Goal: Download file/media

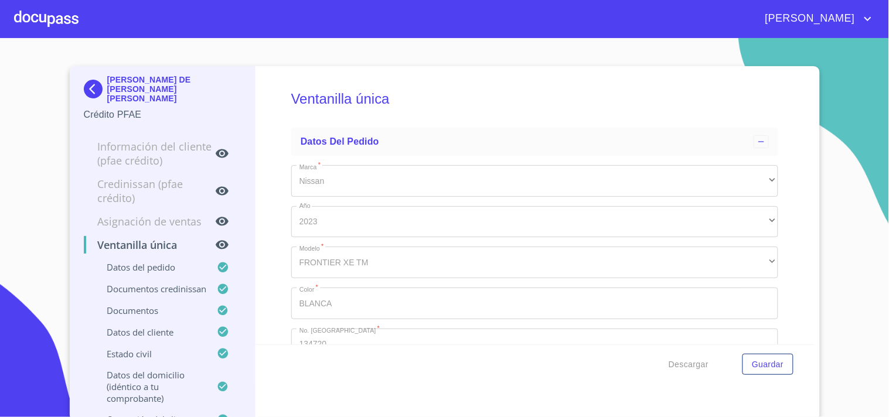
click at [43, 18] on div at bounding box center [46, 19] width 64 height 38
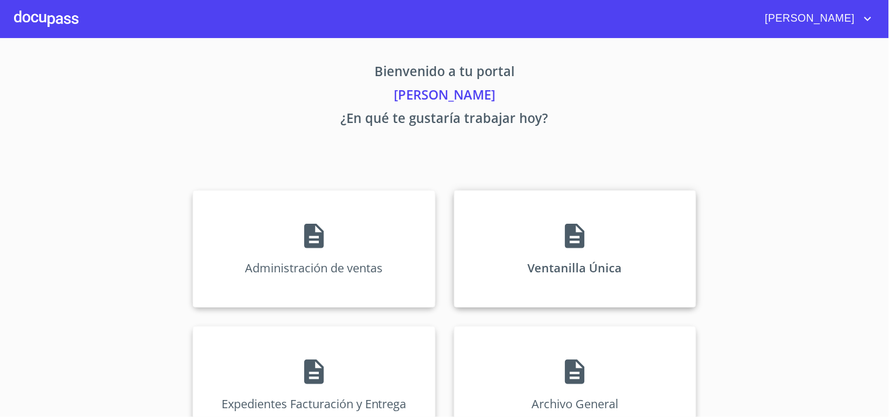
click at [618, 274] on div "Ventanilla Única" at bounding box center [575, 249] width 242 height 117
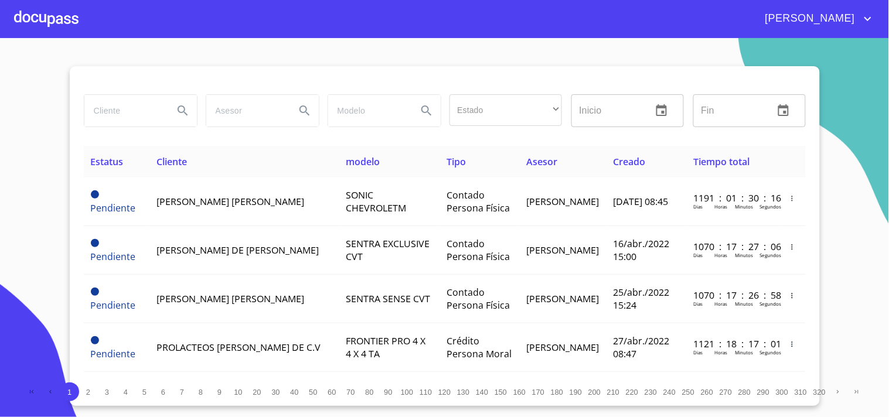
click at [114, 127] on div at bounding box center [140, 111] width 122 height 42
click at [114, 122] on input "search" at bounding box center [124, 111] width 80 height 32
type input "[PERSON_NAME]"
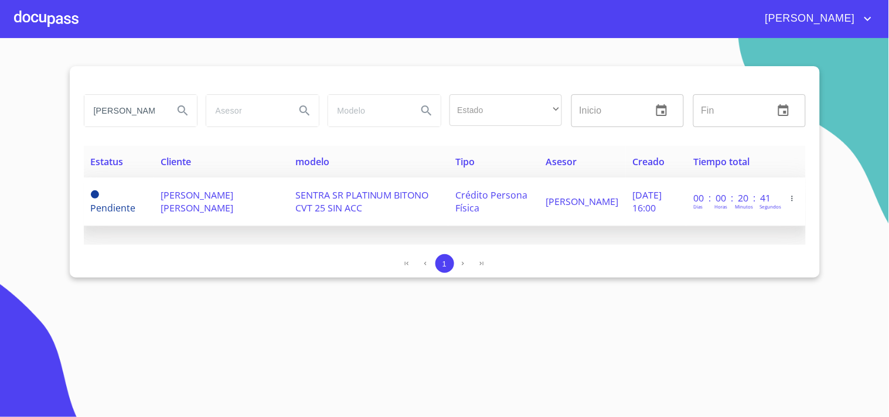
click at [222, 197] on span "[PERSON_NAME] [PERSON_NAME]" at bounding box center [197, 202] width 73 height 26
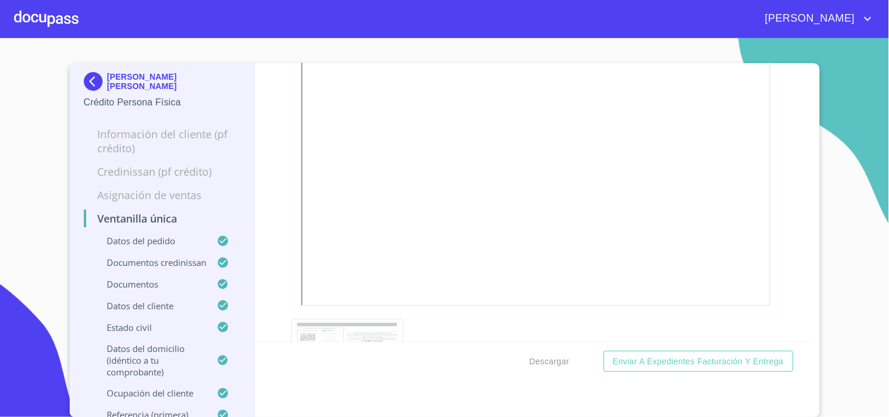
scroll to position [3973, 0]
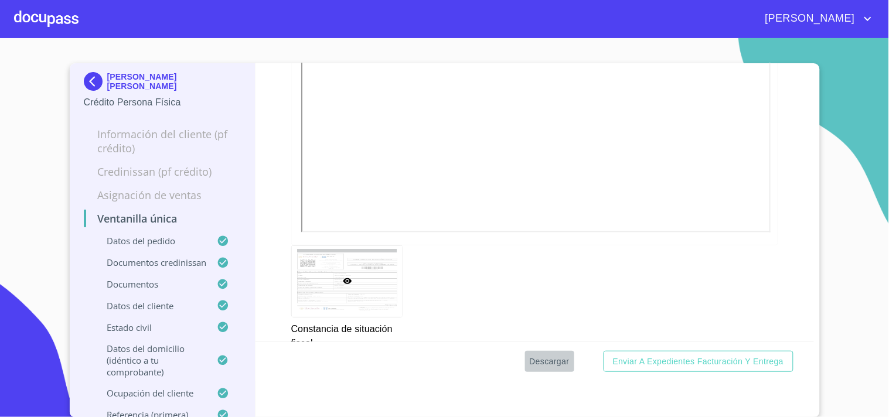
click at [548, 365] on span "Descargar" at bounding box center [550, 362] width 40 height 15
click at [34, 15] on div at bounding box center [46, 19] width 64 height 38
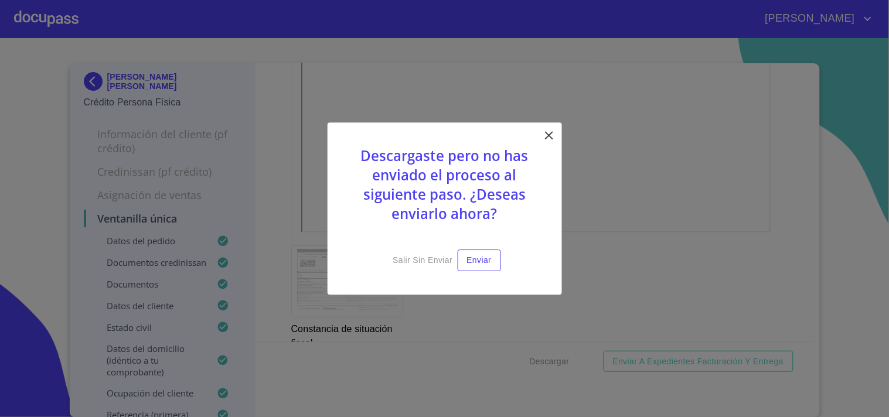
click at [549, 141] on icon at bounding box center [549, 135] width 14 height 14
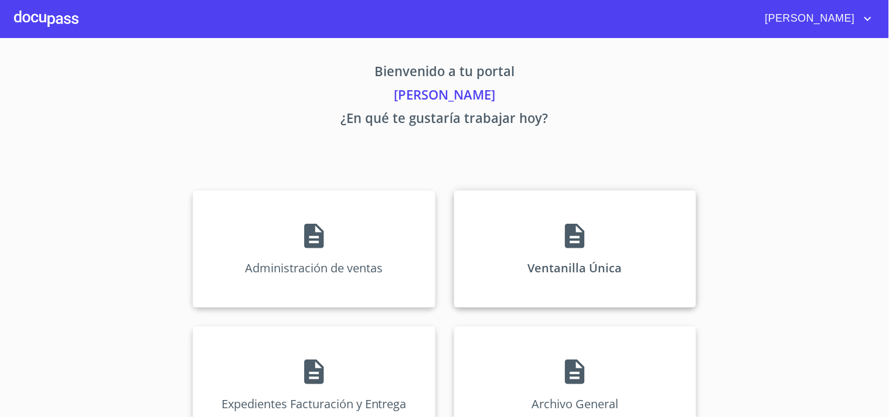
click at [567, 231] on icon at bounding box center [574, 236] width 19 height 25
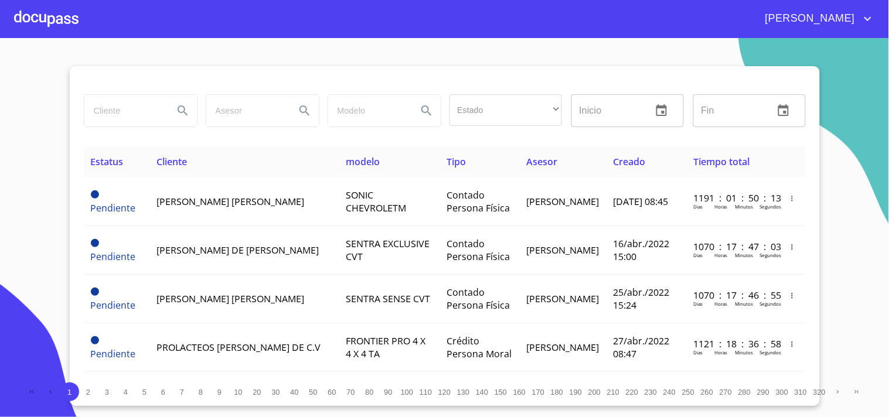
click at [150, 110] on input "search" at bounding box center [124, 111] width 80 height 32
type input "[PERSON_NAME]"
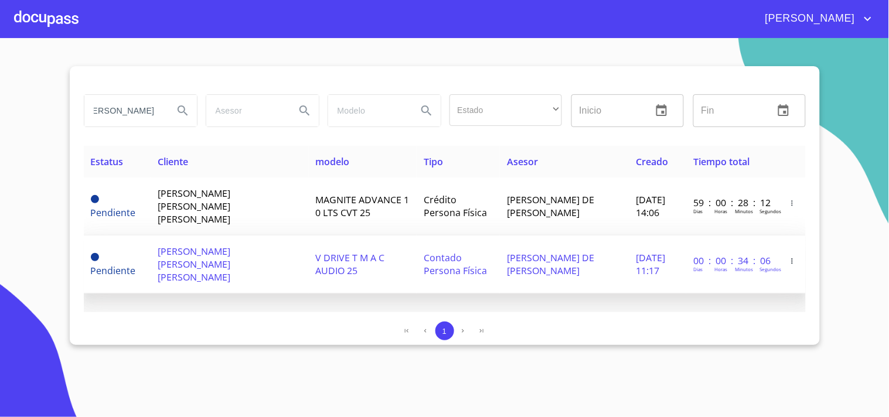
click at [584, 236] on td "[PERSON_NAME] DE [PERSON_NAME]" at bounding box center [565, 265] width 130 height 58
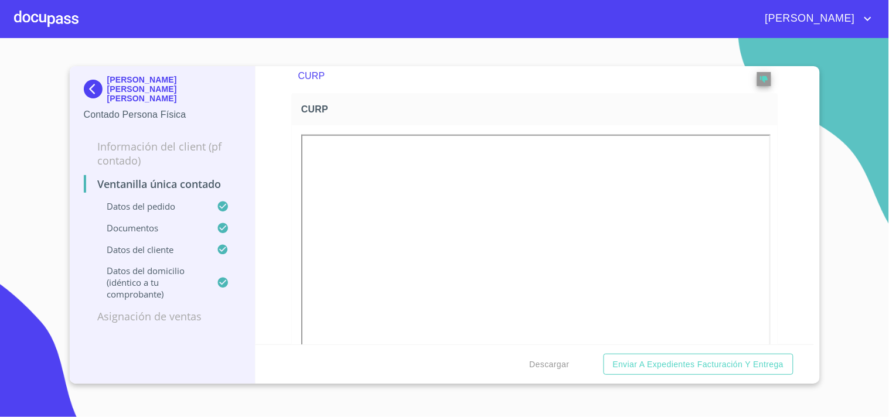
scroll to position [1498, 0]
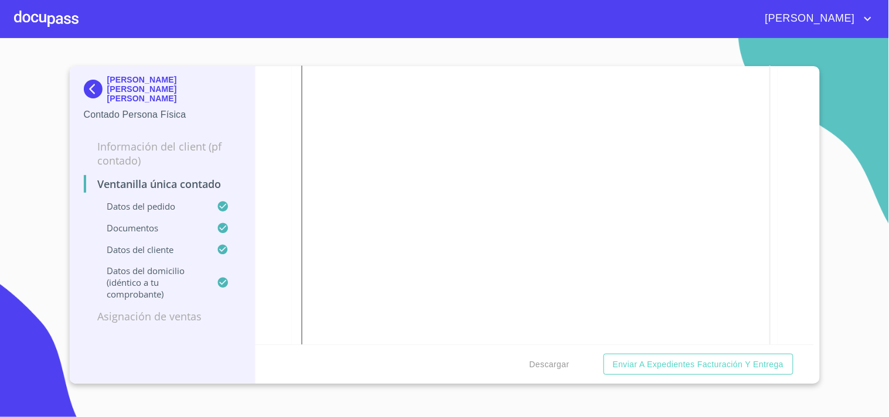
click at [586, 364] on div "Descargar Enviar a Expedientes Facturación y Entrega" at bounding box center [535, 365] width 559 height 40
click at [549, 358] on span "Descargar" at bounding box center [550, 365] width 40 height 15
